Goal: Task Accomplishment & Management: Use online tool/utility

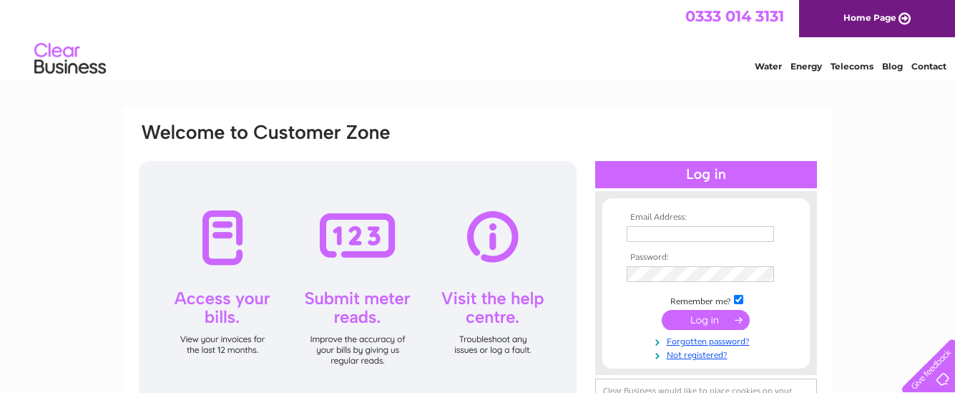
type input "pebblesmillport2012@hotmail.com"
click at [692, 321] on input "submit" at bounding box center [706, 320] width 88 height 20
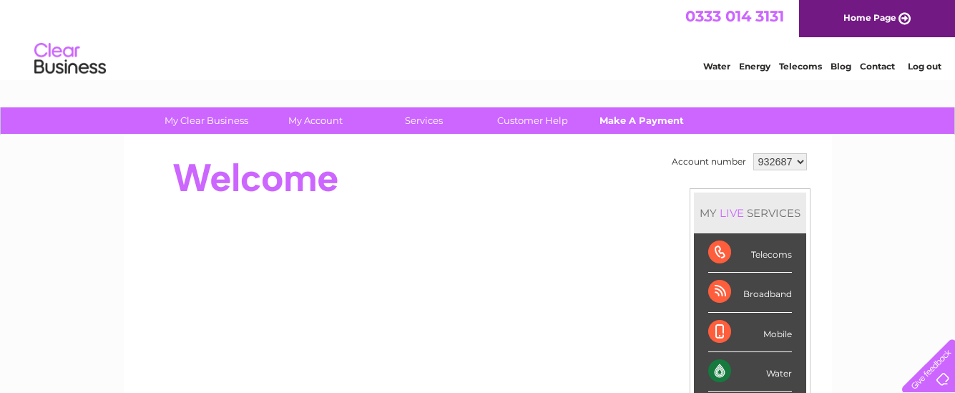
click at [640, 118] on link "Make A Payment" at bounding box center [642, 120] width 118 height 26
